Goal: Check status: Check status

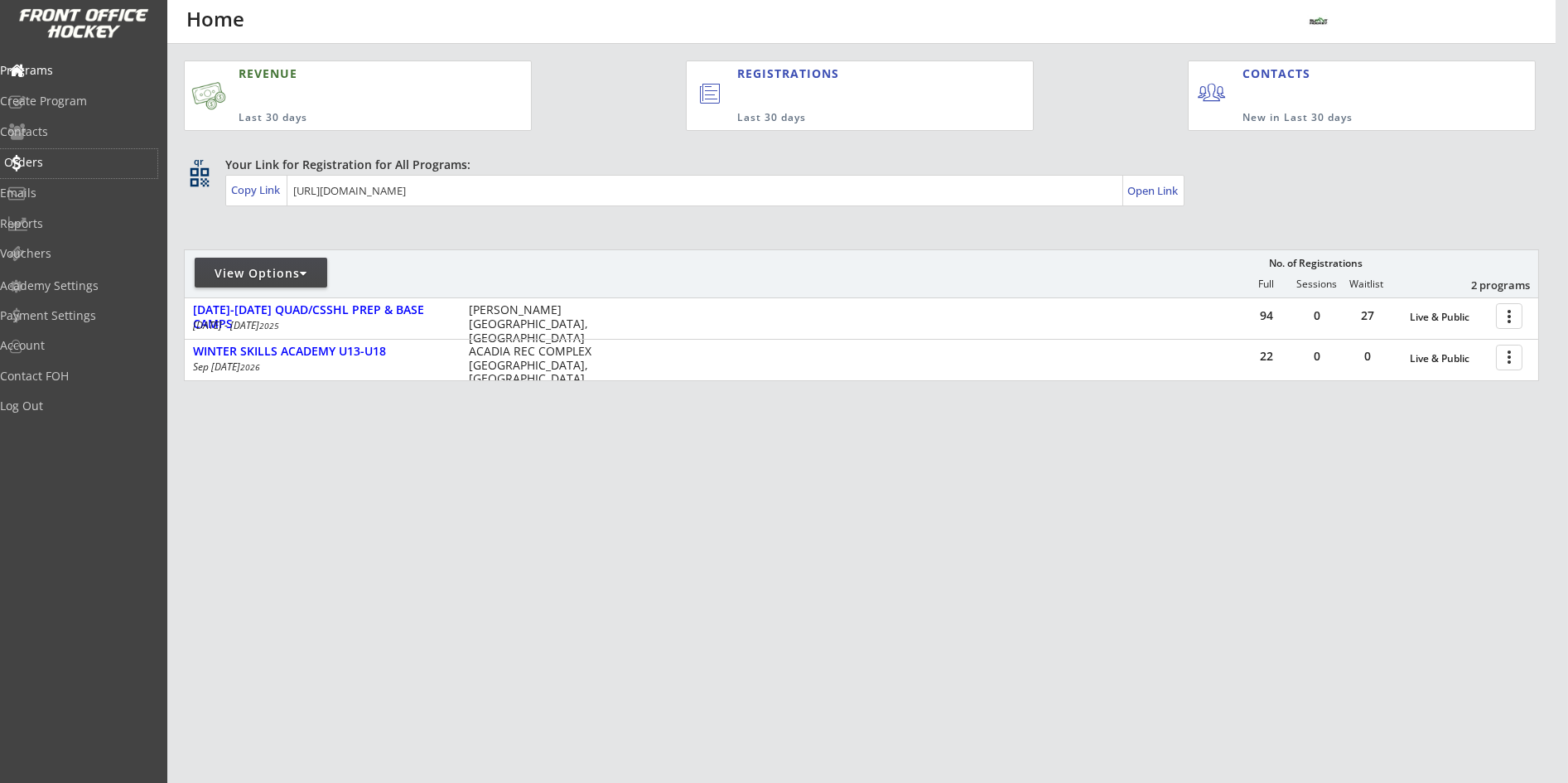
click at [57, 171] on div "Orders" at bounding box center [79, 164] width 158 height 29
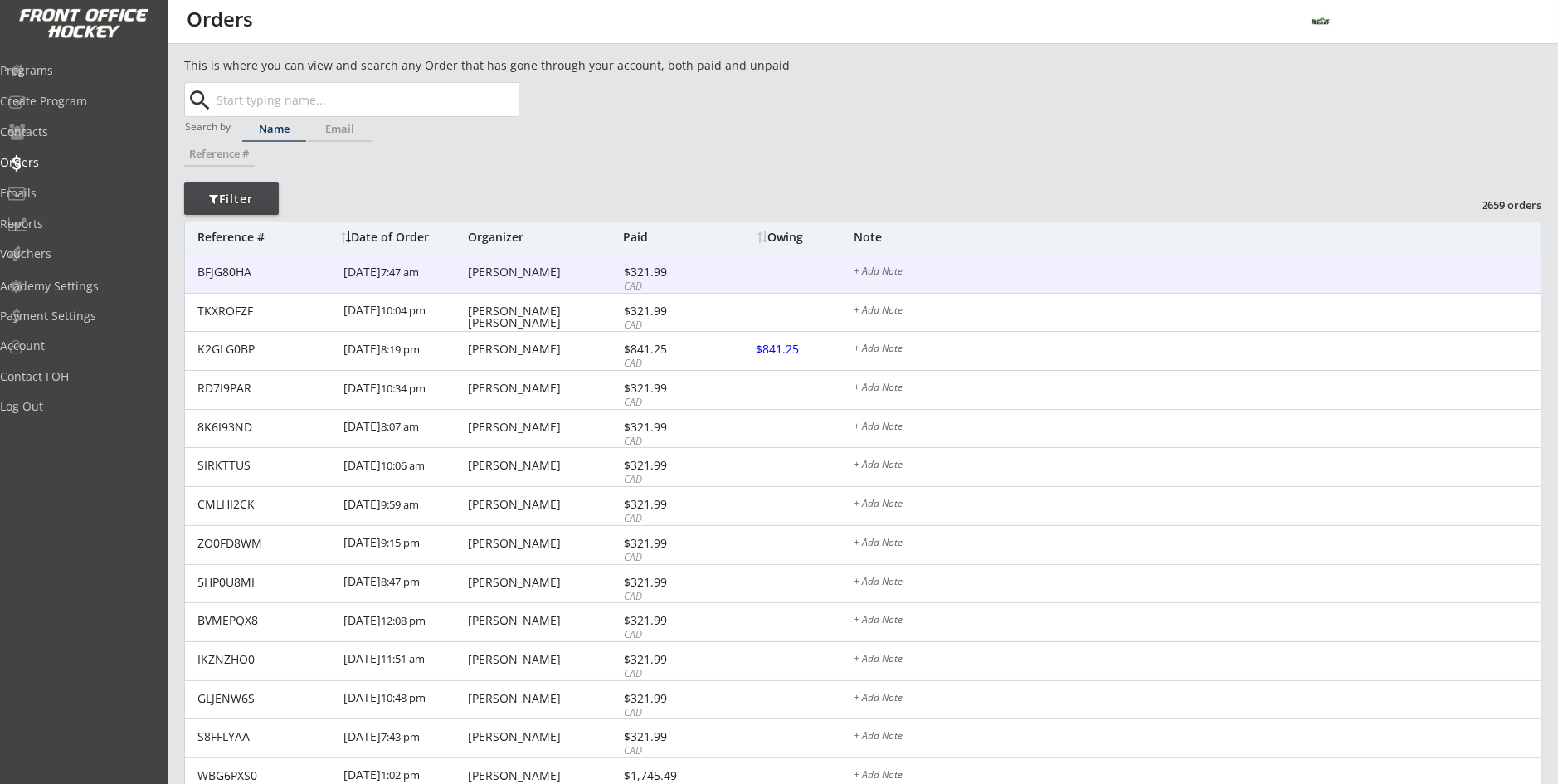
click at [501, 284] on div "BFJG80HA [DATE] 7:47 am [PERSON_NAME] $321.99 CAD + Add Note" at bounding box center [863, 274] width 1356 height 39
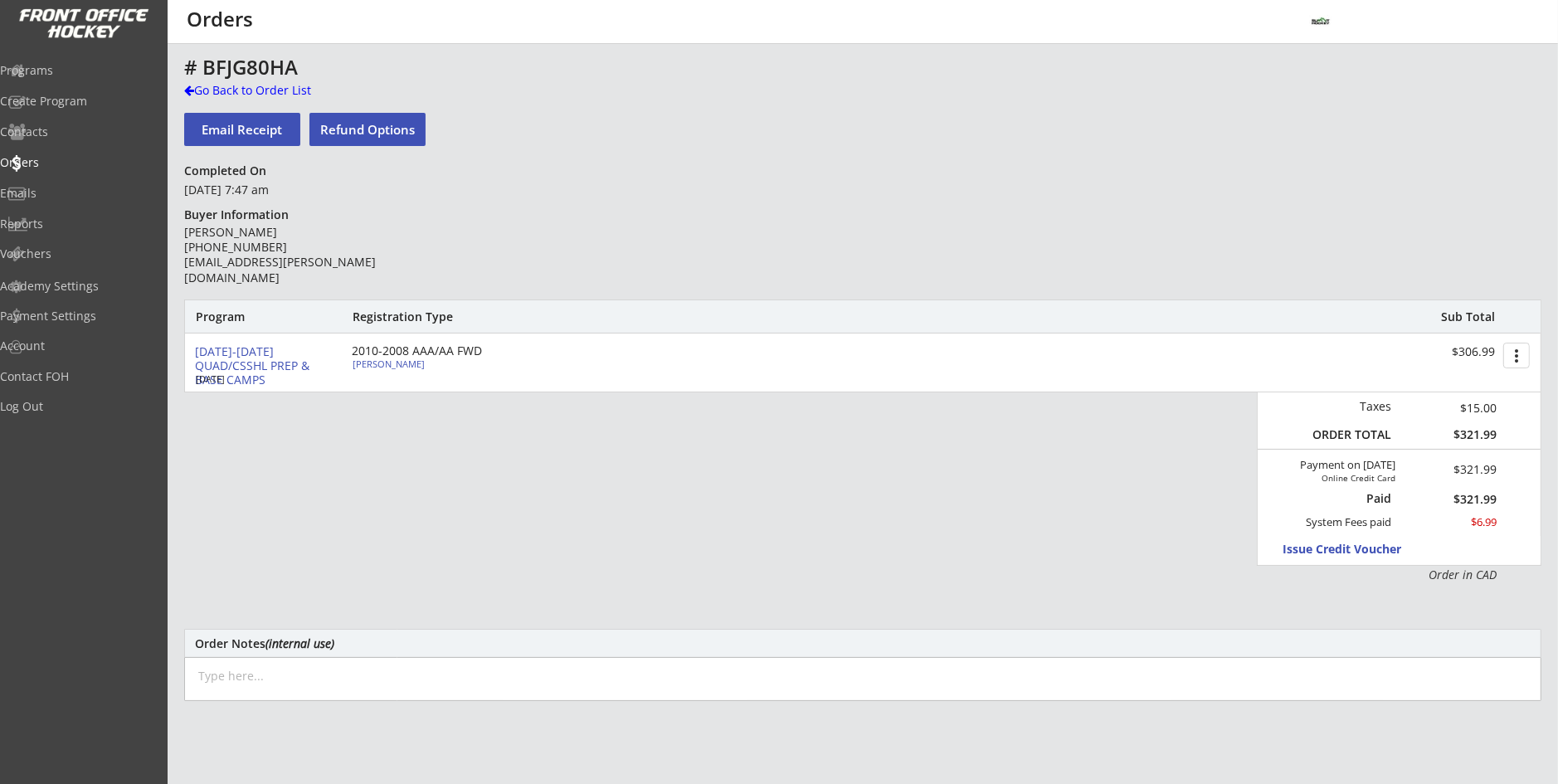
click at [375, 364] on div "Gabriel Haile" at bounding box center [445, 364] width 185 height 9
select select ""Forward""
select select ""U18 AA""
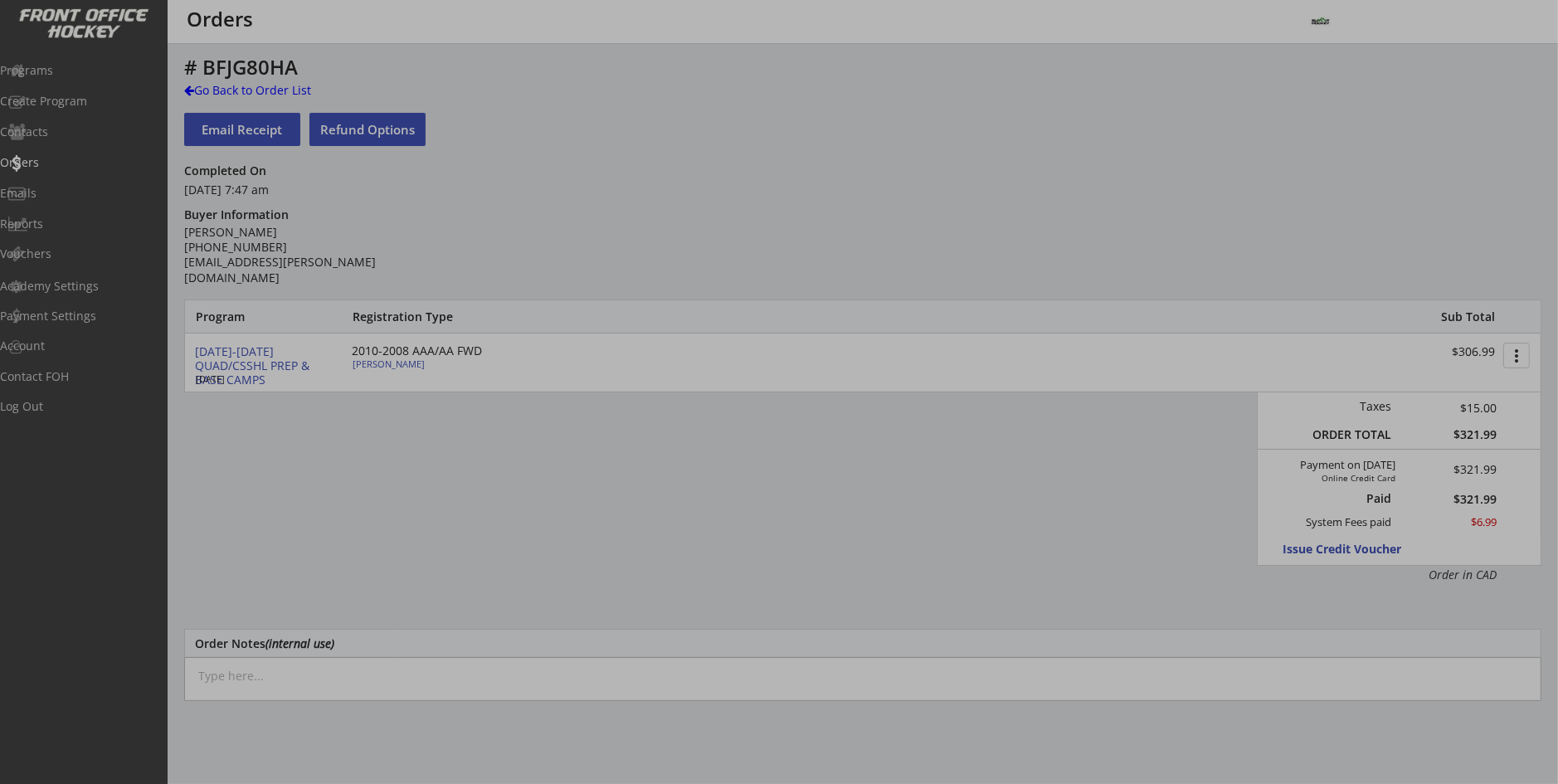
type input "Male"
type input "U18AA Calgary Northstars"
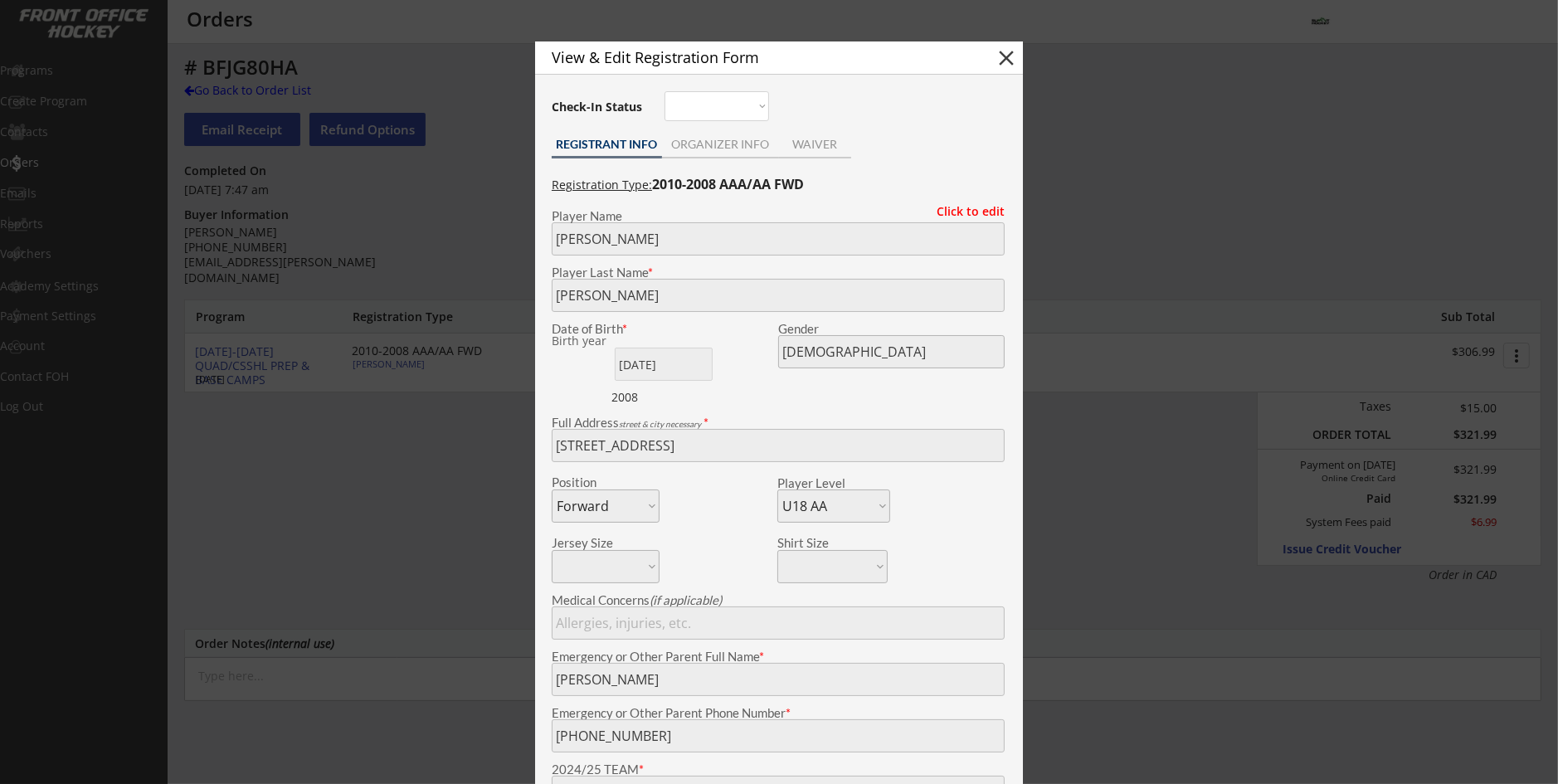
scroll to position [166, 0]
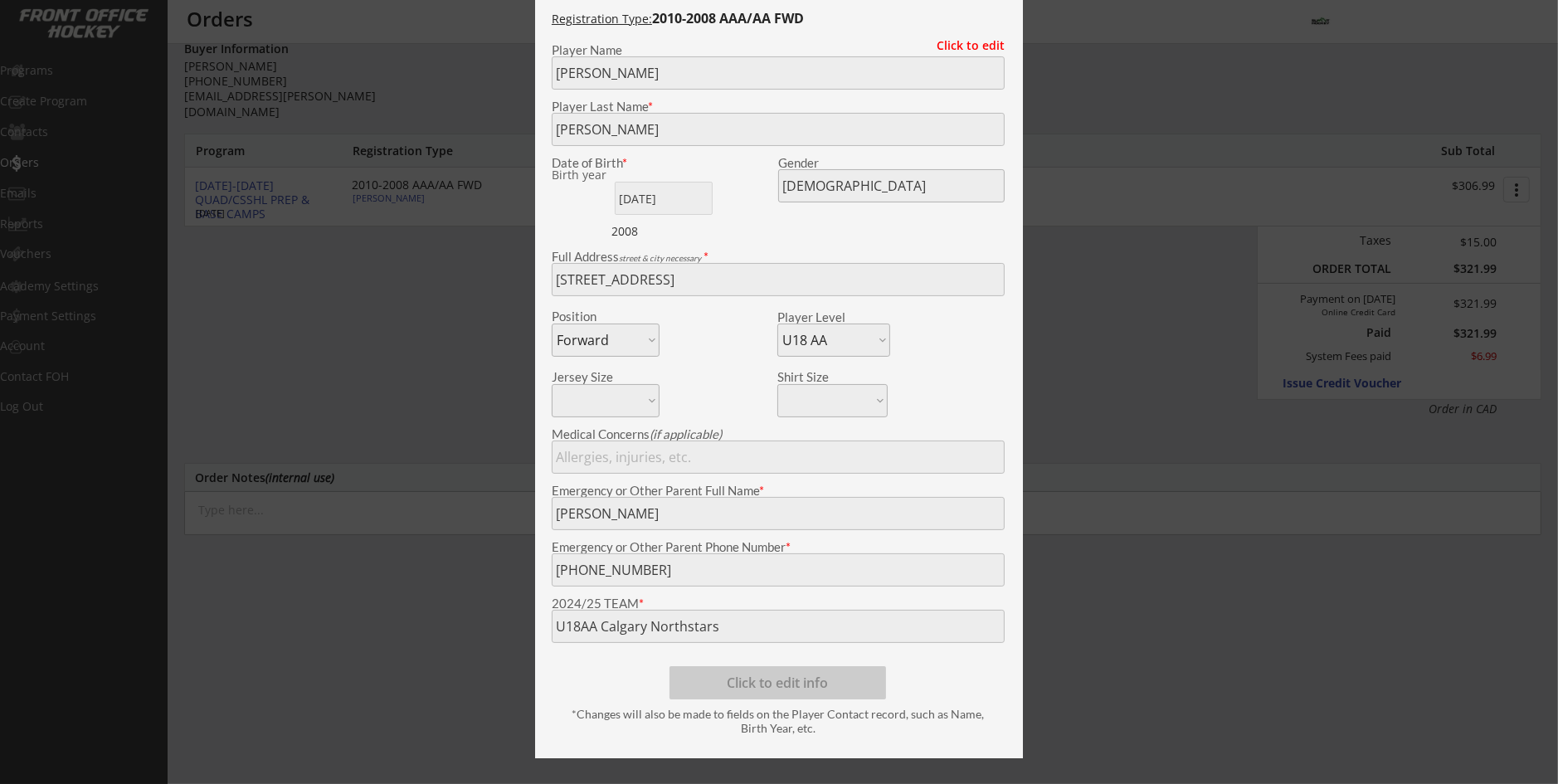
click at [457, 623] on div at bounding box center [779, 392] width 1558 height 784
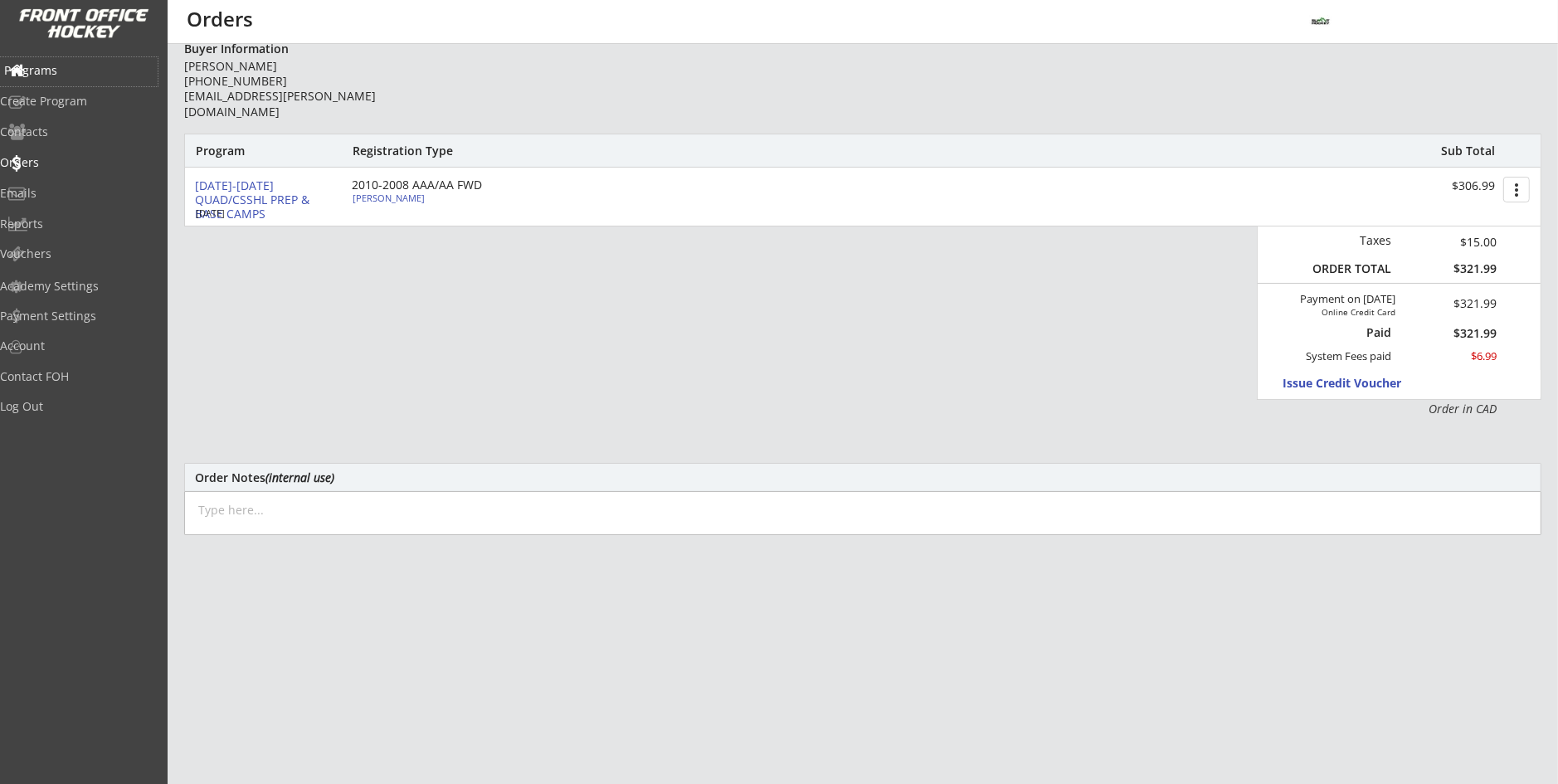
click at [71, 82] on div "Programs" at bounding box center [79, 71] width 158 height 29
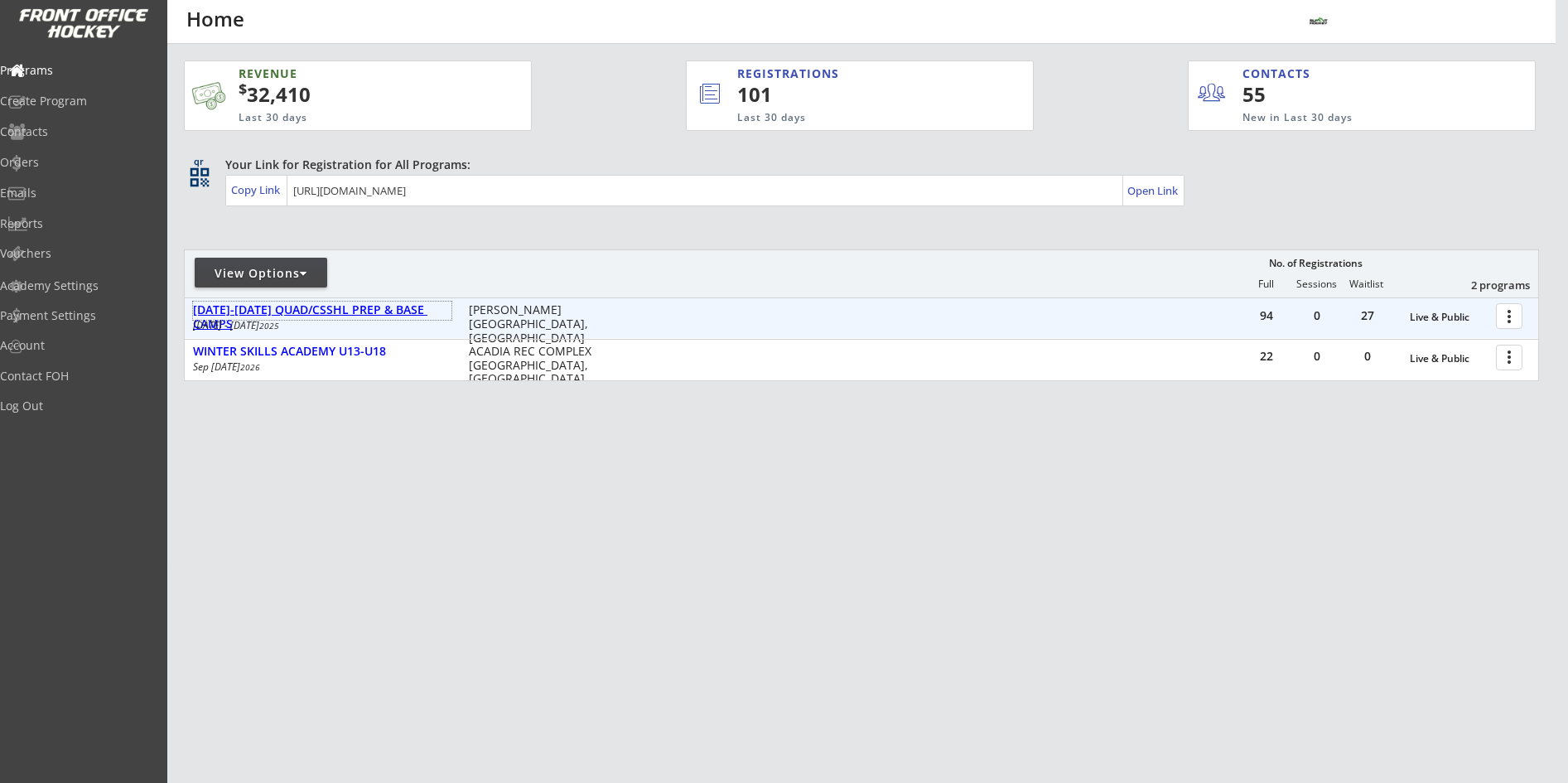
click at [367, 310] on div "[DATE]-[DATE] QUAD/CSSHL PREP & BASE CAMPS" at bounding box center [322, 316] width 259 height 28
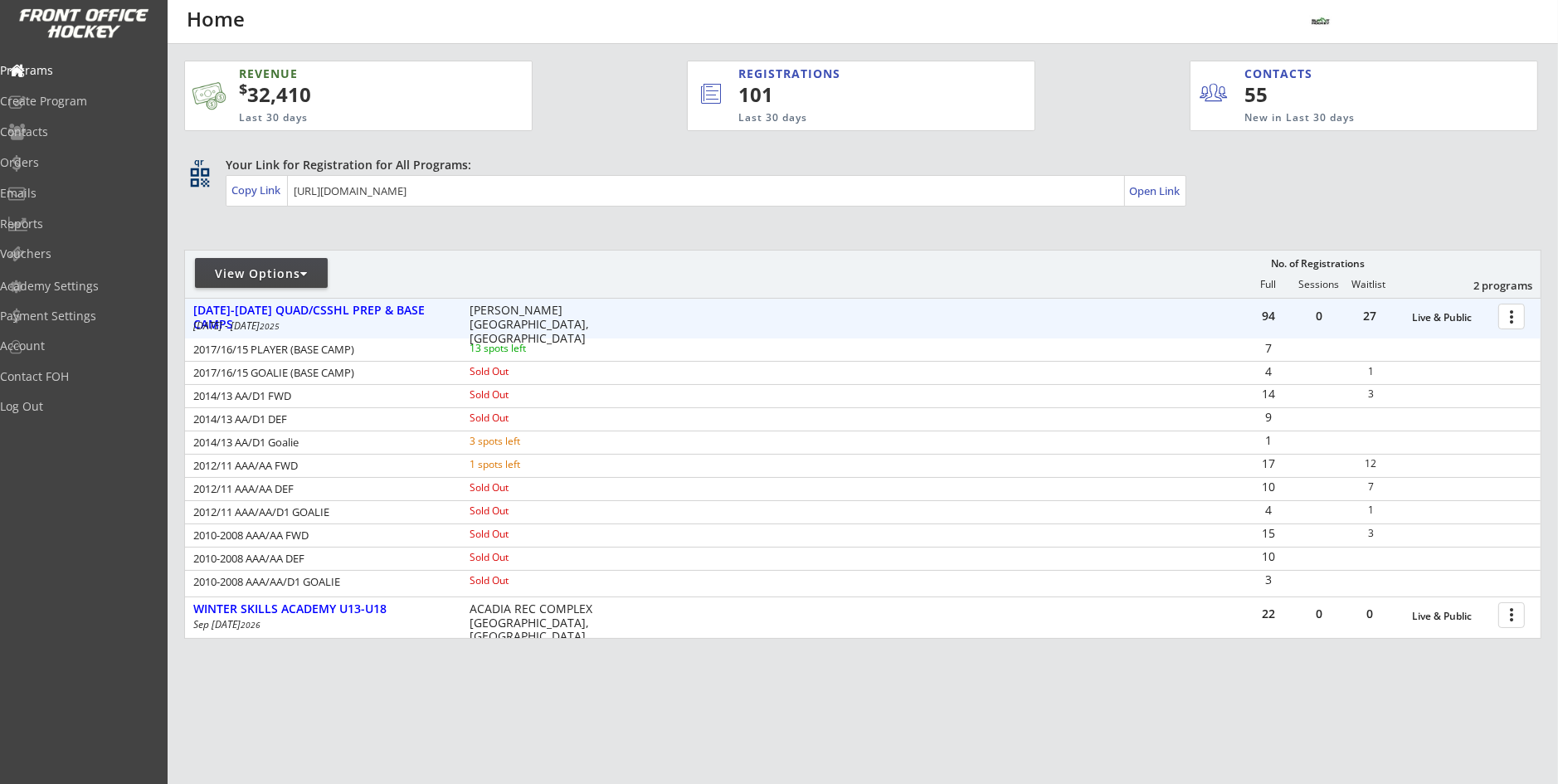
click at [1504, 311] on div at bounding box center [1515, 316] width 29 height 29
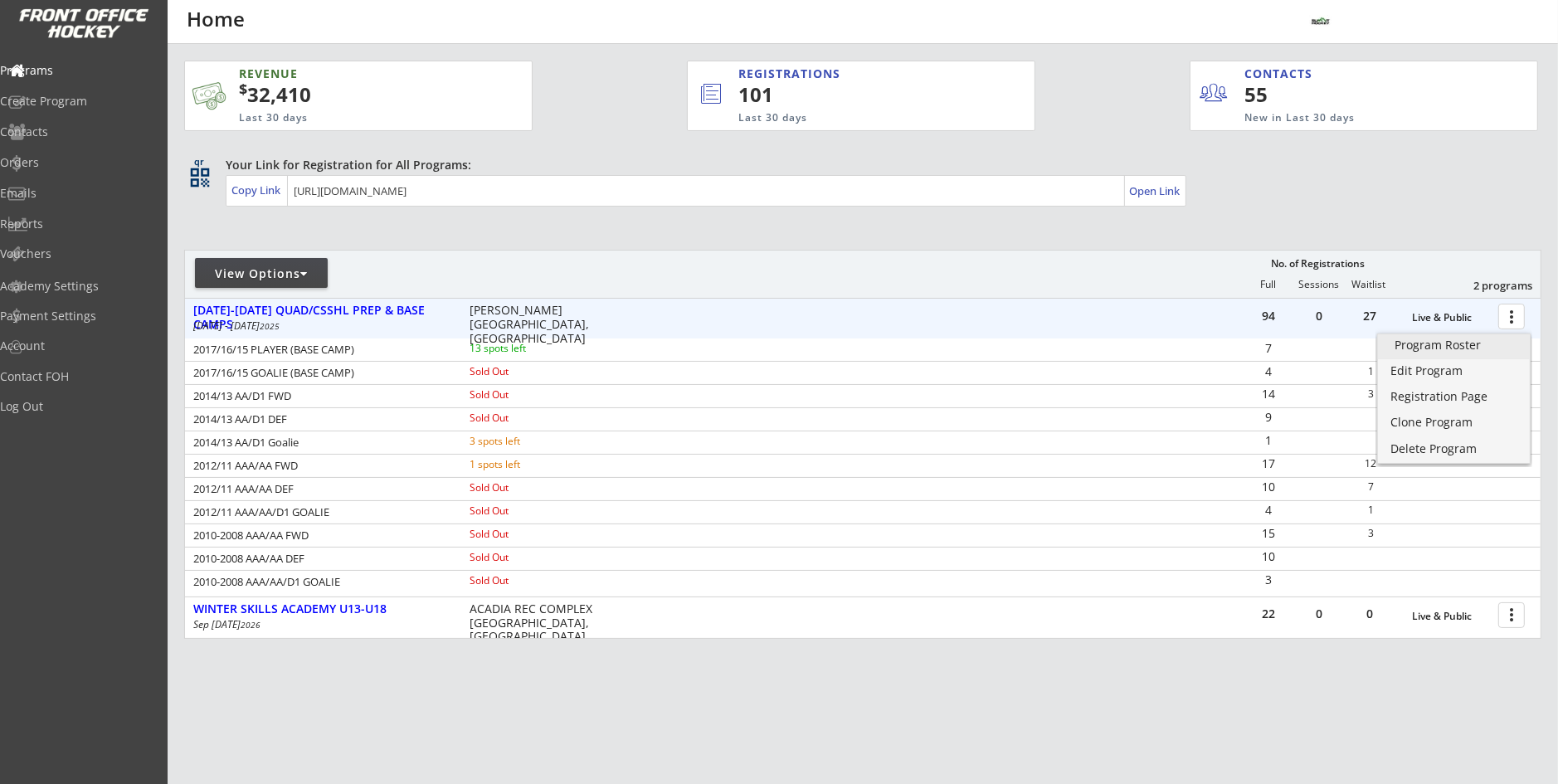
click at [1470, 347] on div "Program Roster" at bounding box center [1454, 345] width 119 height 12
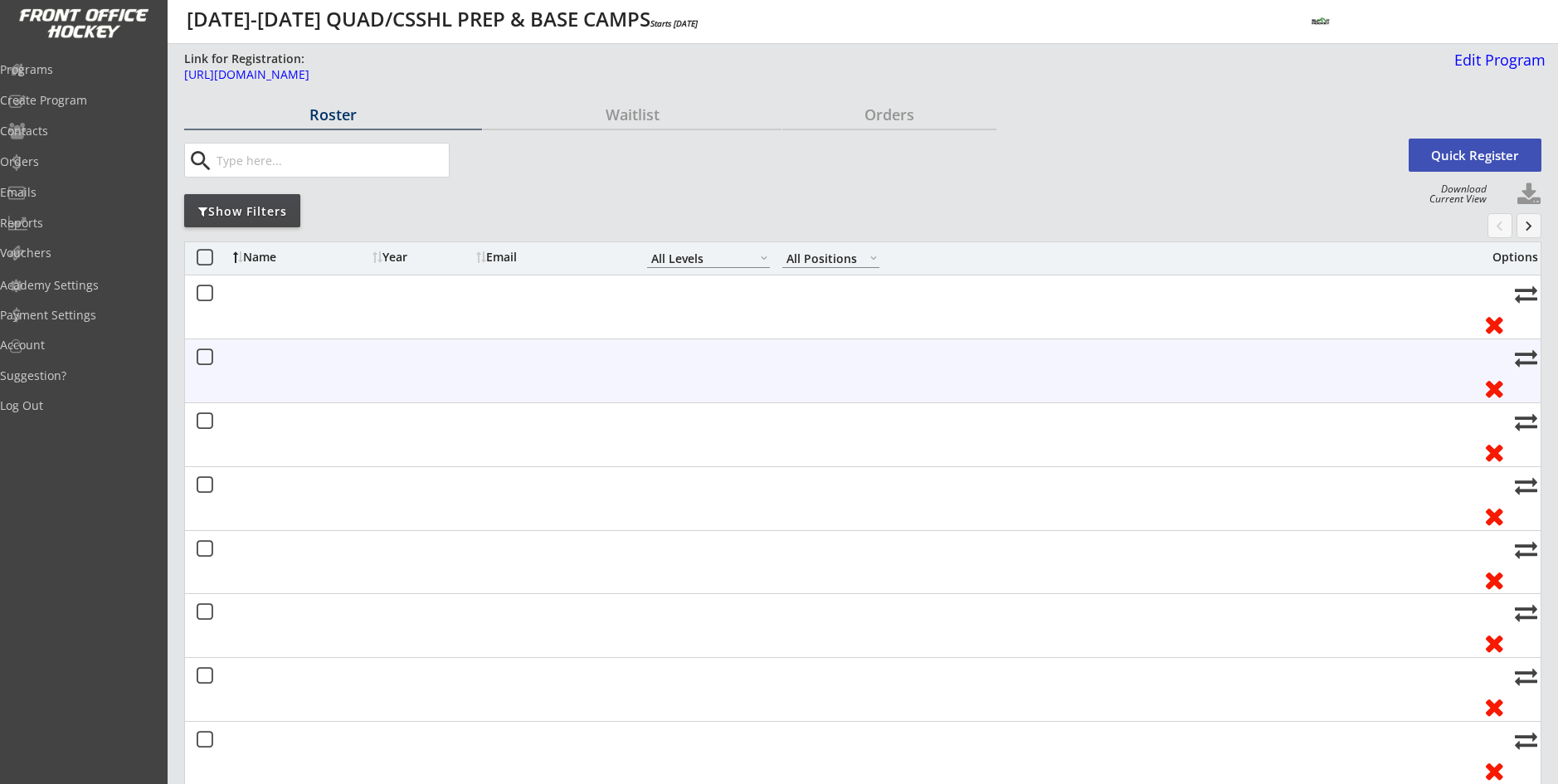
select select ""All Levels""
select select ""All Positions""
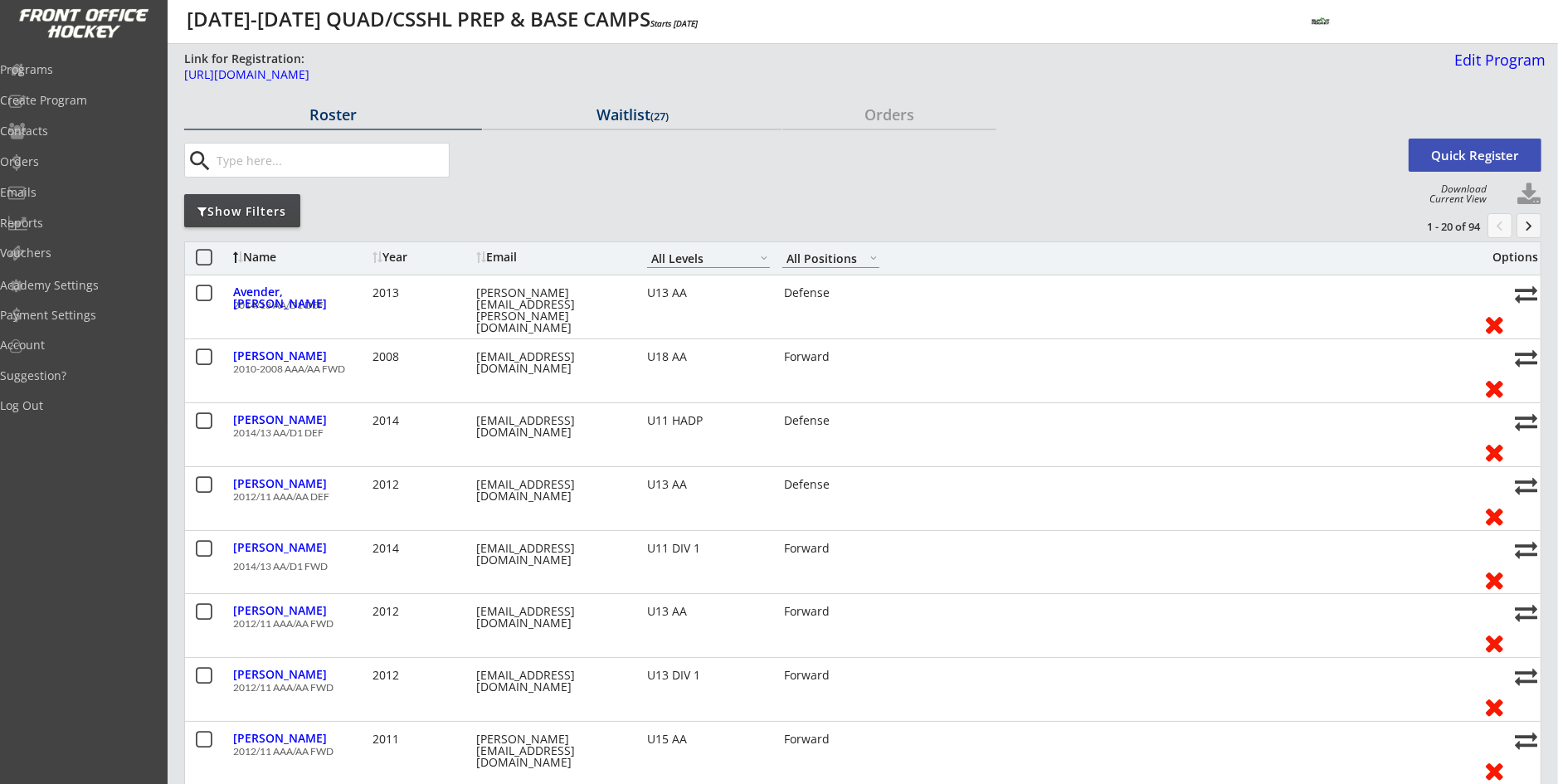
click at [615, 124] on div "Waitlist (27)" at bounding box center [631, 116] width 298 height 29
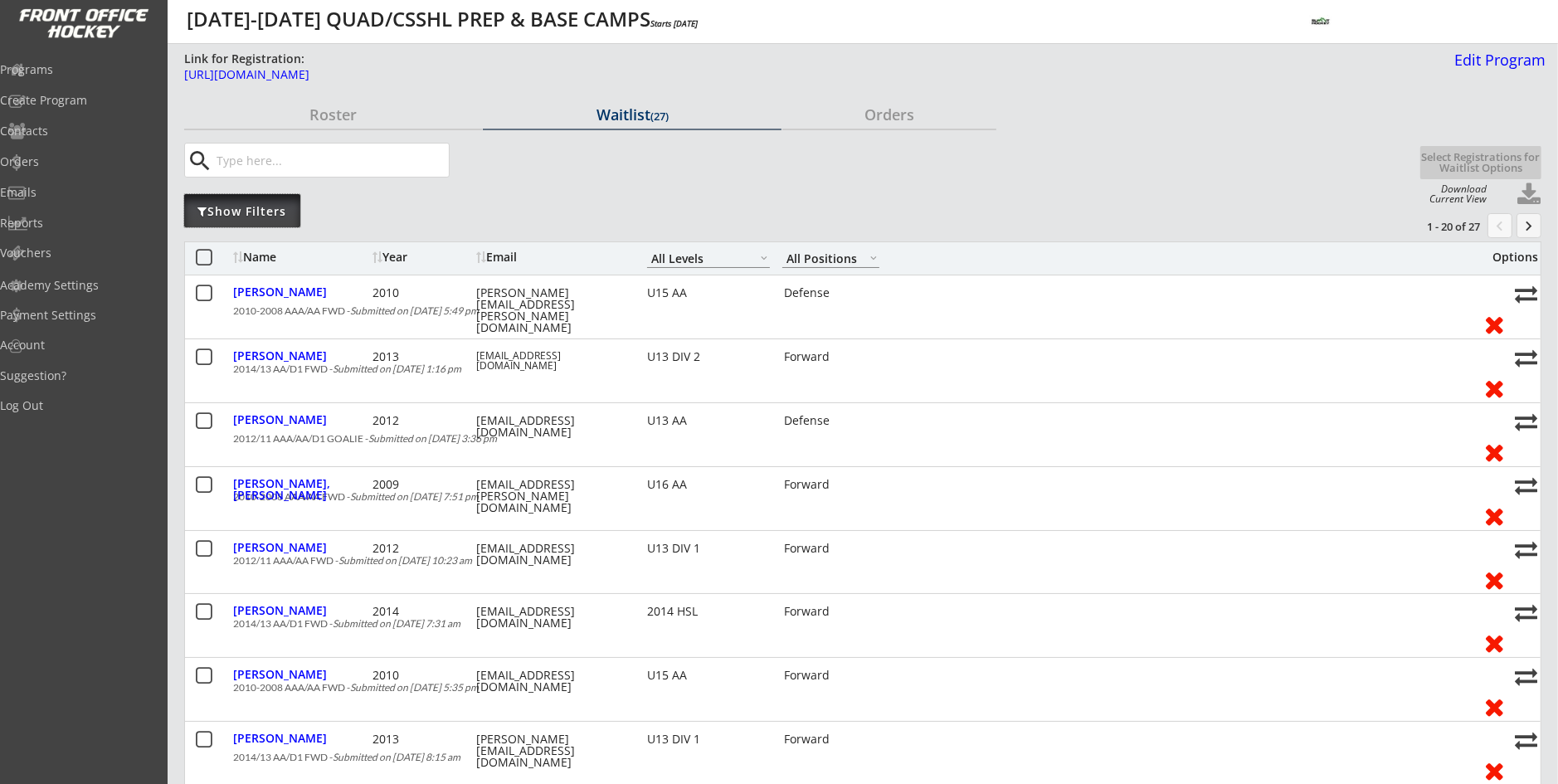
click at [274, 204] on div "Show Filters" at bounding box center [242, 212] width 116 height 17
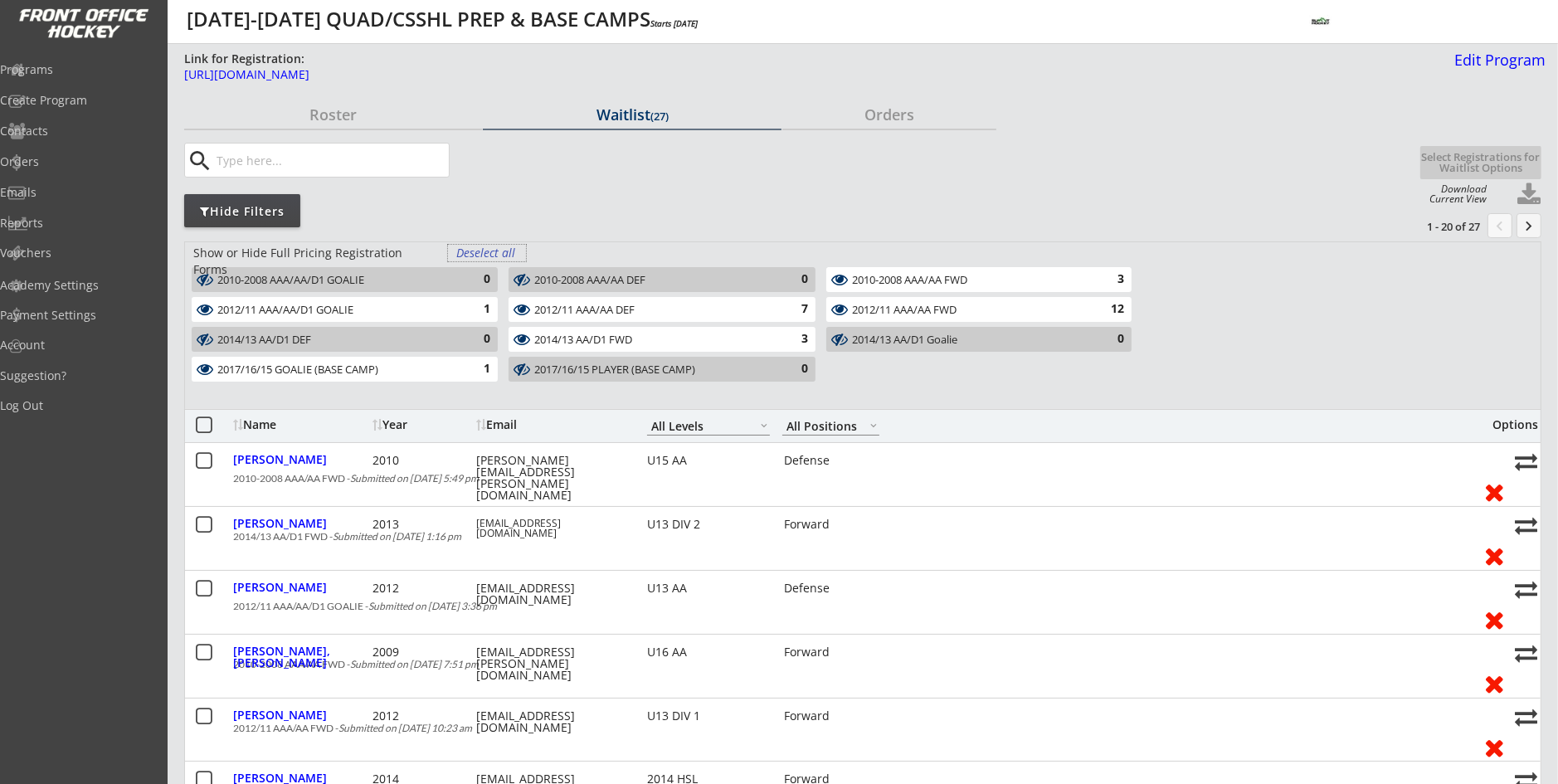
click at [496, 256] on div "Deselect all" at bounding box center [487, 253] width 61 height 17
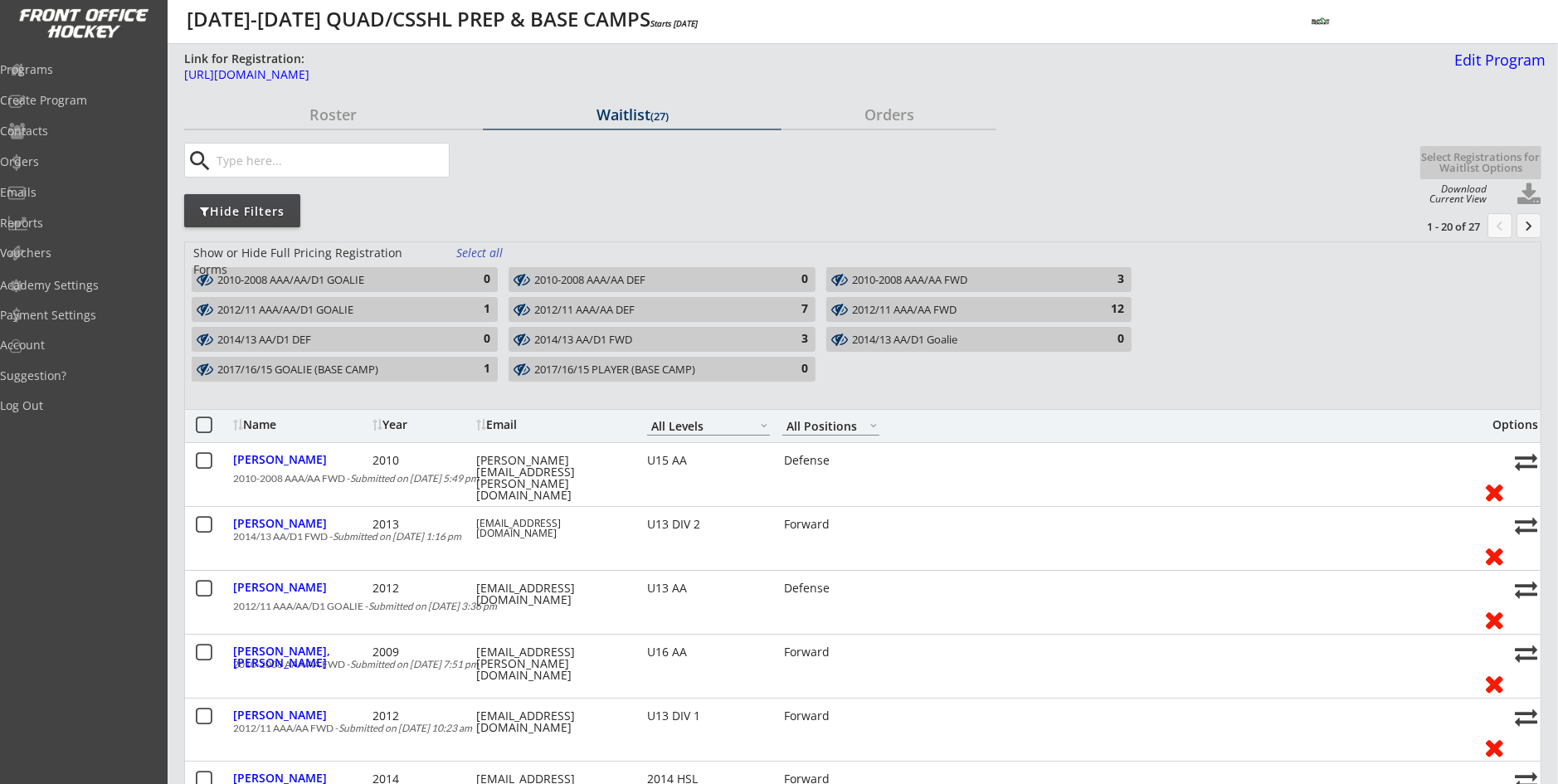
click at [613, 341] on div "2014/13 AA/D1 FWD" at bounding box center [652, 341] width 235 height 14
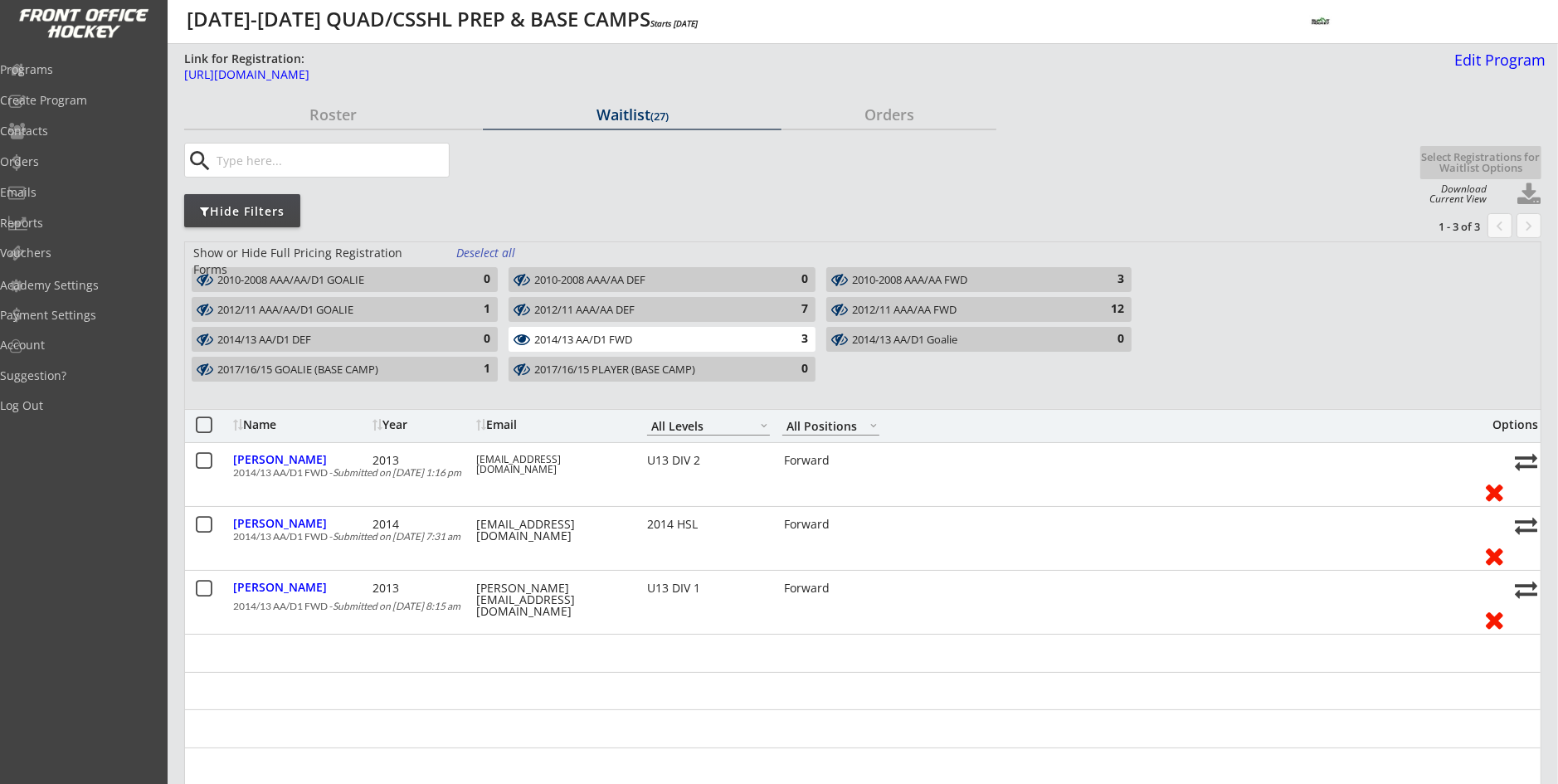
click at [572, 336] on div "2014/13 AA/D1 FWD" at bounding box center [652, 341] width 235 height 14
